Goal: Transaction & Acquisition: Purchase product/service

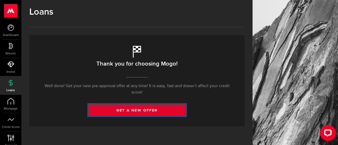
click at [138, 107] on link "get a new offer" at bounding box center [137, 110] width 97 height 11
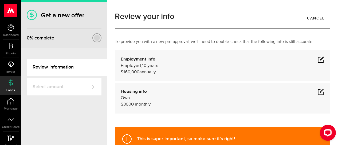
click at [318, 62] on span at bounding box center [320, 59] width 6 height 6
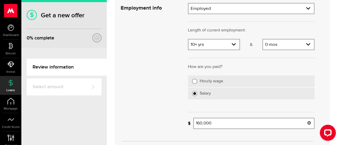
scroll to position [133, 0]
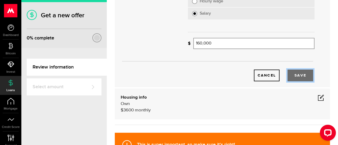
click at [297, 76] on button "Save" at bounding box center [300, 76] width 26 height 12
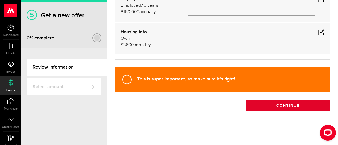
scroll to position [59, 0]
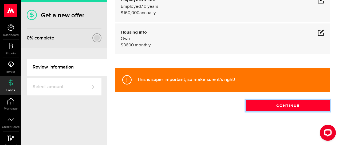
click at [286, 105] on button "Continue" at bounding box center [288, 105] width 84 height 11
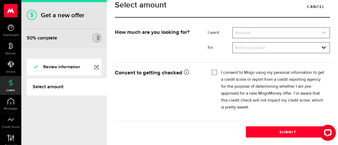
click at [267, 38] on link "expand select" at bounding box center [281, 33] width 97 height 10
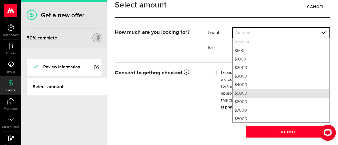
click at [244, 98] on li "$5000" at bounding box center [281, 93] width 97 height 9
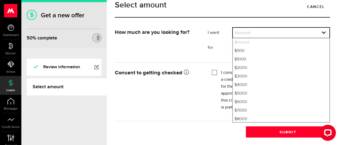
select select "5000"
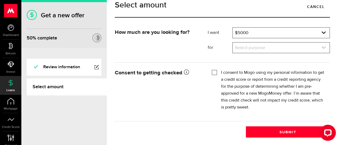
click at [285, 53] on link "expand select" at bounding box center [281, 48] width 97 height 10
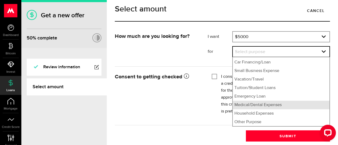
scroll to position [11, 0]
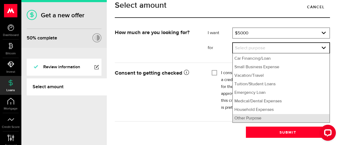
click at [257, 120] on li "Other Purpose" at bounding box center [281, 118] width 97 height 9
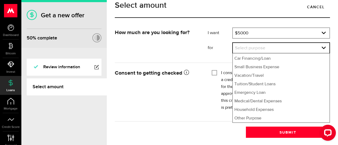
select select "Other Purpose"
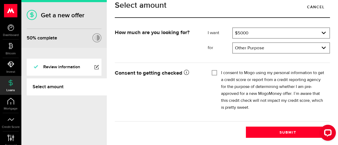
click at [215, 73] on input "I consent to Mogo using my personal information to get a credit score or report…" at bounding box center [213, 72] width 5 height 5
checkbox input "true"
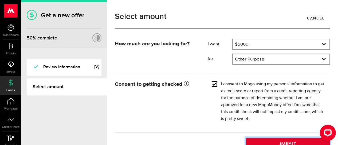
click at [278, 141] on button "Submit" at bounding box center [288, 143] width 84 height 11
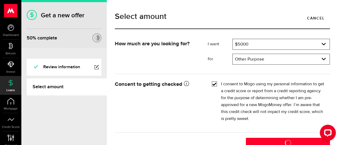
scroll to position [11, 0]
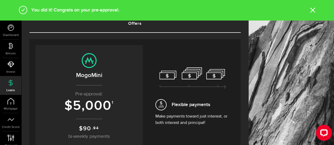
scroll to position [53, 0]
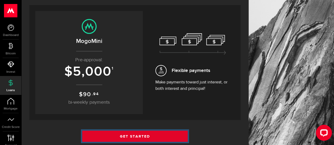
click at [147, 135] on link "Get Started" at bounding box center [135, 136] width 106 height 11
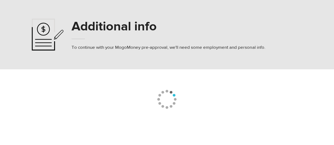
select select "8"
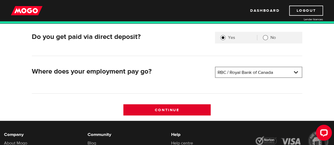
scroll to position [160, 0]
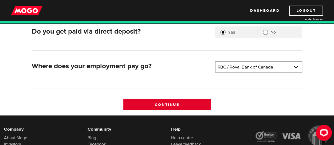
click at [177, 105] on input "Continue" at bounding box center [166, 104] width 87 height 11
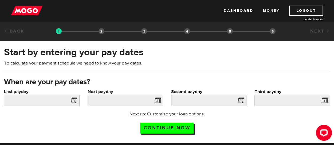
click at [74, 99] on span at bounding box center [73, 101] width 8 height 9
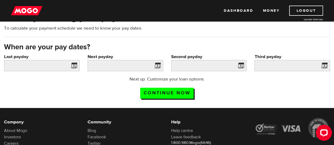
scroll to position [27, 0]
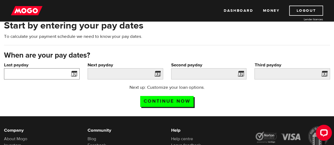
click at [28, 73] on input "Last payday" at bounding box center [41, 73] width 75 height 11
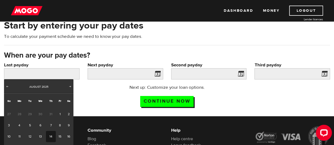
click at [50, 136] on link "14" at bounding box center [51, 136] width 10 height 11
type input "2025/08/14"
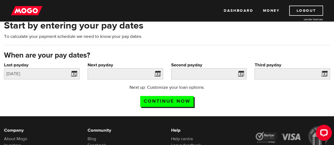
click at [155, 74] on span at bounding box center [156, 74] width 8 height 9
click at [157, 73] on span at bounding box center [156, 74] width 8 height 9
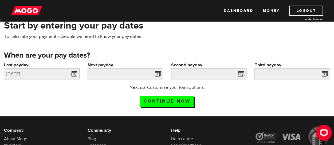
click at [241, 74] on span at bounding box center [239, 74] width 8 height 9
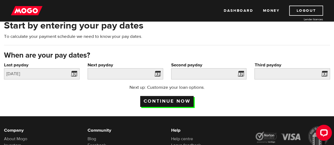
click at [165, 102] on input "Continue now" at bounding box center [166, 101] width 53 height 11
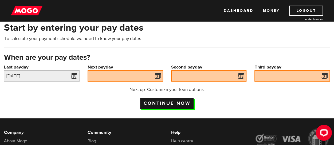
scroll to position [23, 0]
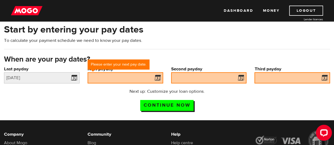
click at [156, 77] on span at bounding box center [156, 78] width 8 height 9
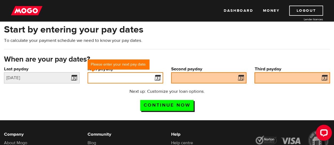
click at [122, 77] on input "Next payday" at bounding box center [124, 77] width 75 height 11
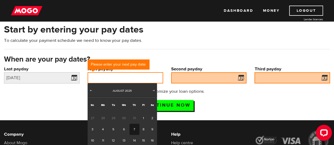
scroll to position [49, 0]
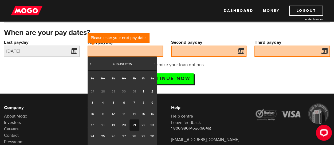
click at [135, 126] on link "21" at bounding box center [134, 124] width 10 height 11
type input "2025/08/21"
type input "2025/9/4"
type input "2025/9/18"
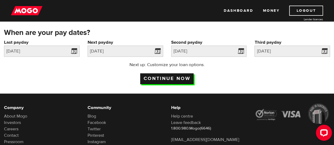
click at [175, 80] on input "Continue now" at bounding box center [166, 78] width 53 height 11
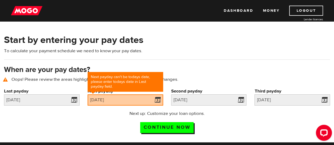
scroll to position [24, 0]
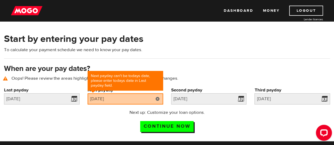
click at [158, 99] on link at bounding box center [157, 98] width 11 height 11
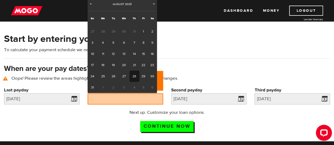
click at [137, 75] on link "28" at bounding box center [134, 76] width 10 height 11
type input "2025/08/28"
type input "2025/9/11"
type input "2025/9/25"
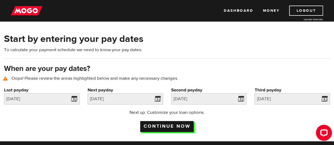
click at [165, 126] on input "Continue now" at bounding box center [166, 126] width 53 height 11
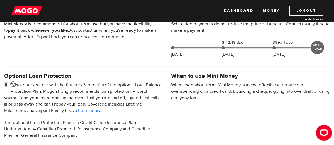
scroll to position [133, 0]
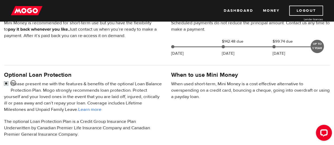
click at [7, 83] on input "checkbox" at bounding box center [7, 84] width 7 height 7
checkbox input "false"
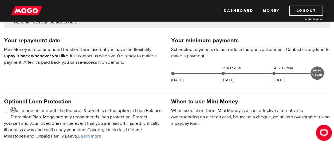
scroll to position [213, 0]
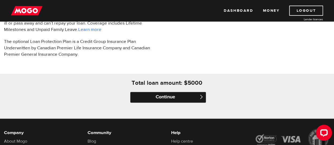
click at [169, 99] on input "Continue" at bounding box center [167, 97] width 75 height 11
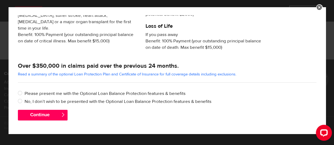
scroll to position [273, 0]
click at [20, 101] on input "No, I don’t wish to be presented with the Optional Loan Balance Protection feat…" at bounding box center [21, 101] width 7 height 7
radio input "true"
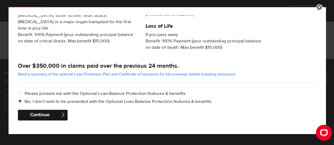
click at [45, 114] on button "Continue" at bounding box center [43, 115] width 50 height 11
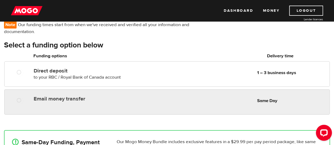
scroll to position [53, 0]
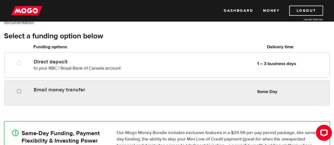
radio input "true"
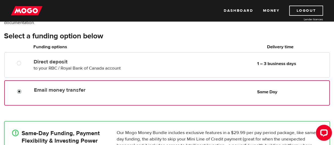
click at [18, 91] on input "Email money transfer" at bounding box center [20, 92] width 7 height 7
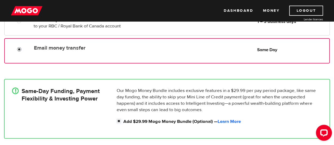
scroll to position [107, 0]
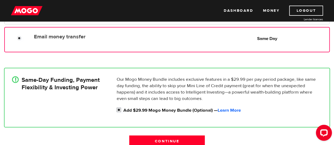
click at [118, 109] on input "Add $29.99 Mogo Money Bundle (Optional) — Learn More" at bounding box center [120, 110] width 7 height 7
checkbox input "false"
radio input "false"
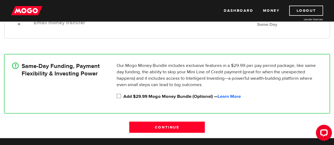
scroll to position [133, 0]
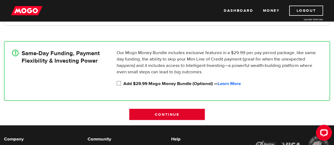
click at [171, 113] on input "Continue" at bounding box center [166, 114] width 75 height 11
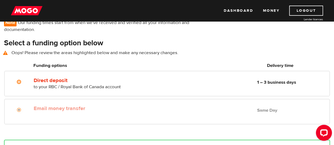
scroll to position [45, 0]
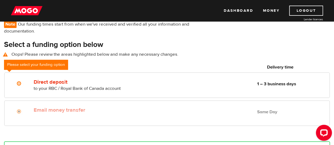
click at [133, 62] on div "Select a funding option below Oops! Please review the areas highlighted below a…" at bounding box center [167, 51] width 334 height 23
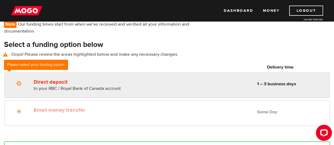
radio input "true"
click at [19, 83] on input "Direct deposit" at bounding box center [20, 84] width 7 height 7
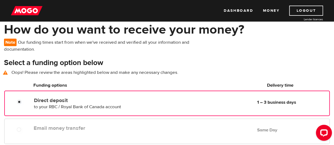
scroll to position [18, 0]
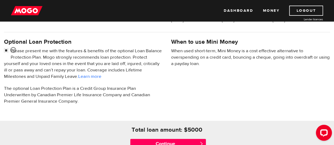
scroll to position [193, 0]
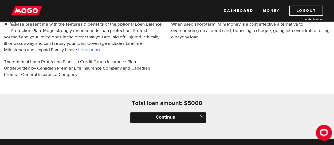
click at [162, 118] on input "Continue" at bounding box center [167, 117] width 75 height 11
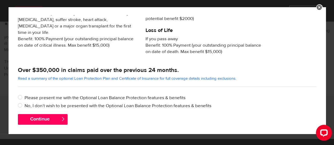
scroll to position [146, 0]
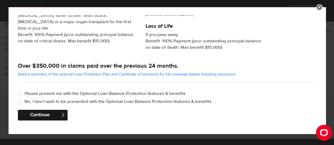
click at [45, 114] on button "Continue" at bounding box center [43, 115] width 50 height 11
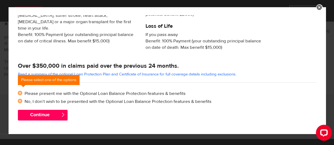
click at [19, 94] on input "Please present me with the Optional Loan Balance Protection features & benefits" at bounding box center [21, 93] width 7 height 7
radio input "true"
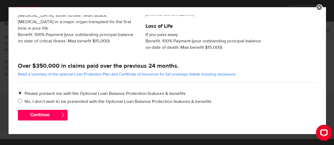
click at [20, 101] on input "No, I don’t wish to be presented with the Optional Loan Balance Protection feat…" at bounding box center [21, 101] width 7 height 7
radio input "true"
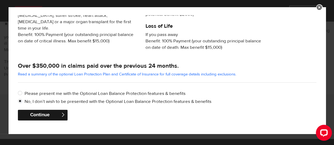
click at [42, 117] on button "Continue" at bounding box center [43, 115] width 50 height 11
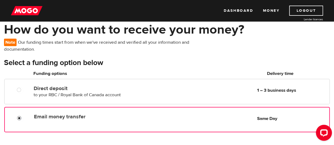
radio input "true"
click at [18, 118] on input "Email money transfer" at bounding box center [20, 118] width 7 height 7
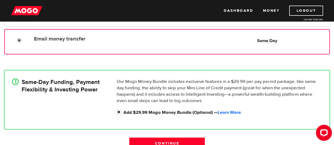
scroll to position [107, 0]
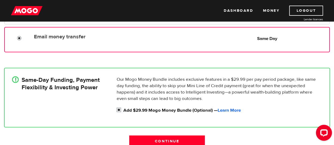
click at [119, 110] on input "Add $29.99 Mogo Money Bundle (Optional) — Learn More" at bounding box center [120, 110] width 7 height 7
checkbox input "false"
radio input "false"
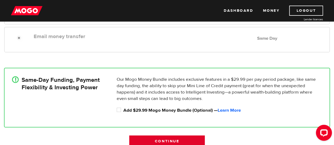
click at [159, 141] on input "Continue" at bounding box center [166, 140] width 75 height 11
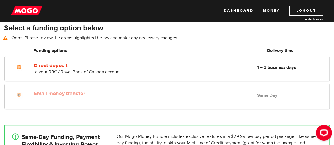
scroll to position [45, 0]
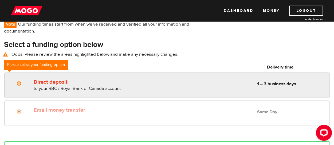
radio input "true"
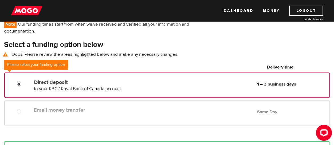
click at [19, 83] on input "Direct deposit" at bounding box center [20, 84] width 7 height 7
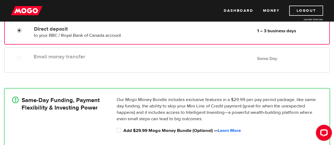
scroll to position [178, 0]
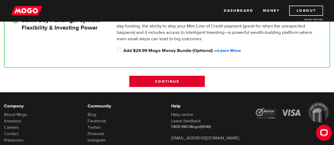
click at [176, 81] on input "Continue" at bounding box center [166, 81] width 75 height 11
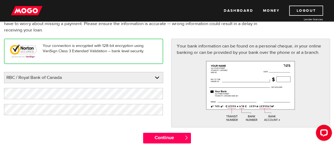
scroll to position [53, 0]
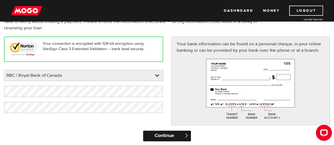
click at [159, 135] on input "Continue" at bounding box center [167, 136] width 48 height 11
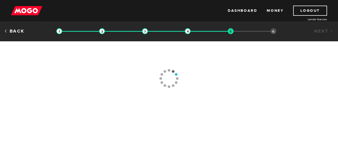
type input "[PHONE_NUMBER]"
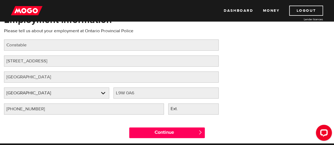
scroll to position [53, 0]
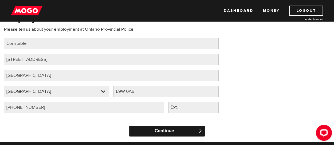
click at [158, 132] on input "Continue" at bounding box center [166, 131] width 75 height 11
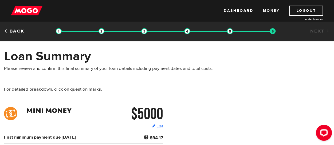
scroll to position [53, 0]
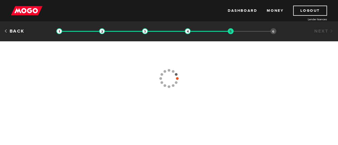
type input "[PHONE_NUMBER]"
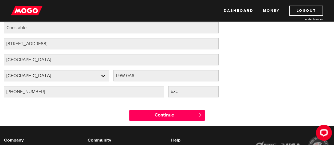
scroll to position [80, 0]
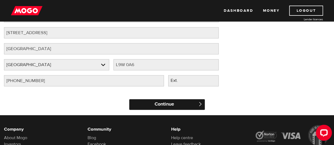
click at [173, 102] on input "Continue" at bounding box center [166, 104] width 75 height 11
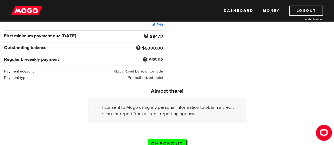
scroll to position [107, 0]
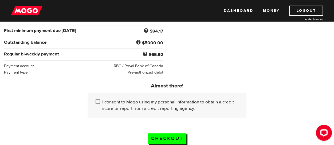
click at [97, 101] on input "I consent to Mogo using my personal information to obtain a credit score or rep…" at bounding box center [98, 102] width 7 height 7
checkbox input "true"
click at [166, 136] on input "Checkout" at bounding box center [167, 138] width 38 height 11
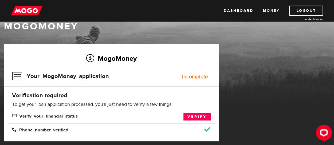
scroll to position [27, 0]
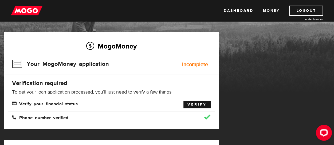
click at [192, 106] on link "Verify" at bounding box center [196, 104] width 27 height 7
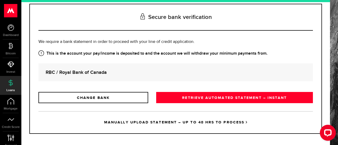
scroll to position [65, 0]
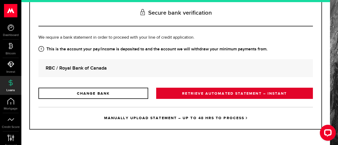
click at [204, 94] on link "RETRIEVE AUTOMATED STATEMENT – INSTANT" at bounding box center [234, 93] width 157 height 11
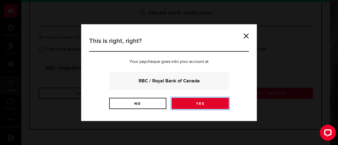
click at [199, 104] on link "Yes" at bounding box center [199, 103] width 57 height 11
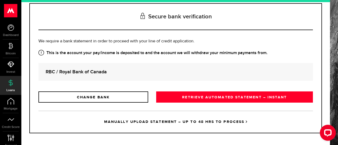
scroll to position [65, 0]
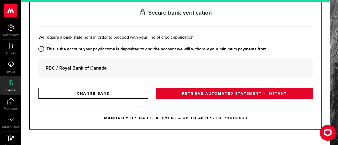
click at [219, 96] on link "RETRIEVE AUTOMATED STATEMENT – INSTANT" at bounding box center [234, 93] width 157 height 11
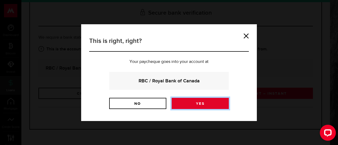
click at [199, 104] on link "Yes" at bounding box center [199, 103] width 57 height 11
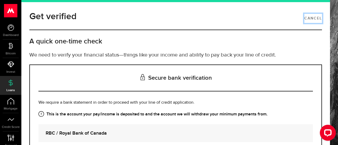
click at [305, 17] on link "Cancel" at bounding box center [313, 18] width 18 height 9
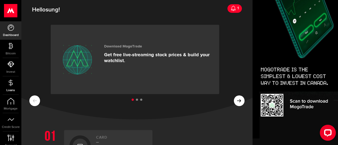
click at [11, 87] on link "Loans" at bounding box center [10, 86] width 21 height 18
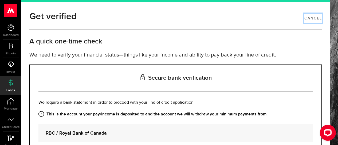
click at [308, 16] on link "Cancel" at bounding box center [313, 18] width 18 height 9
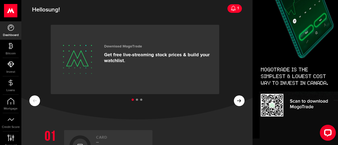
click at [231, 9] on icon at bounding box center [232, 8] width 5 height 5
